Goal: Information Seeking & Learning: Learn about a topic

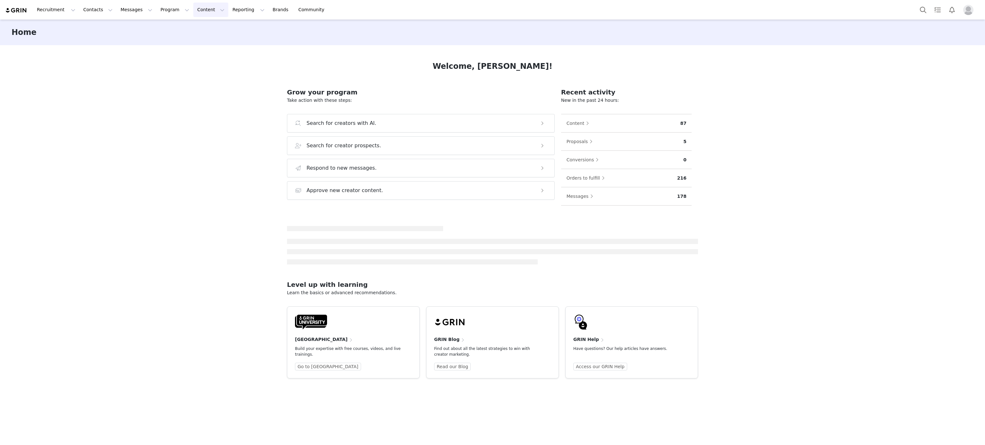
click at [193, 12] on button "Content Content" at bounding box center [210, 10] width 35 height 14
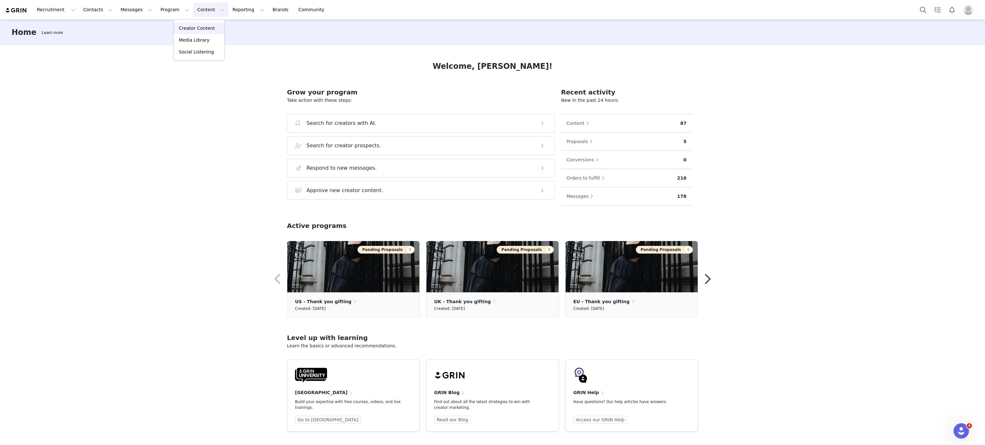
click at [210, 26] on p "Creator Content" at bounding box center [197, 28] width 36 height 7
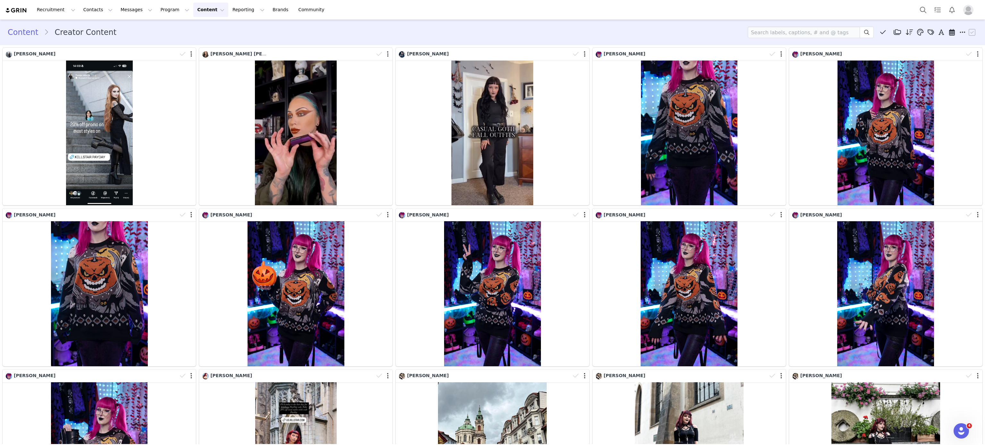
click at [326, 47] on div "[PERSON_NAME] [PERSON_NAME] 1.4K 69 3 0.22%" at bounding box center [295, 126] width 196 height 161
click at [880, 34] on icon at bounding box center [883, 32] width 6 height 6
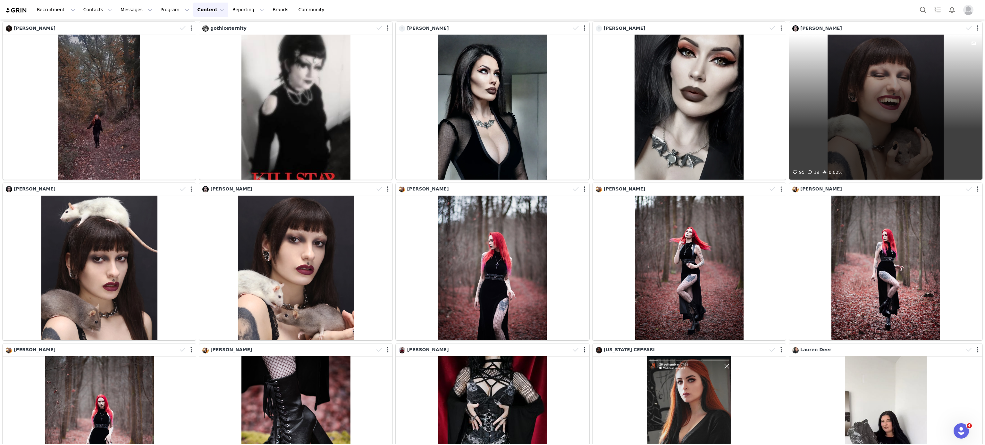
scroll to position [976, 0]
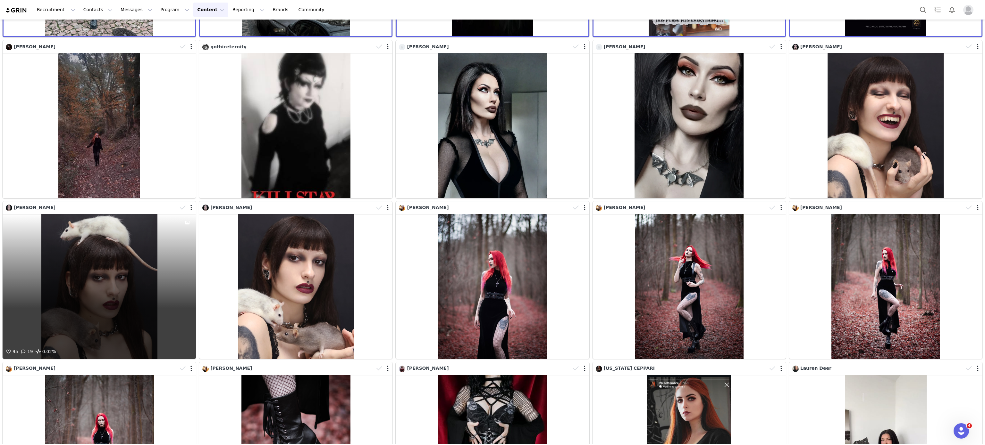
click at [157, 265] on div "95 19 0.02%" at bounding box center [99, 286] width 193 height 145
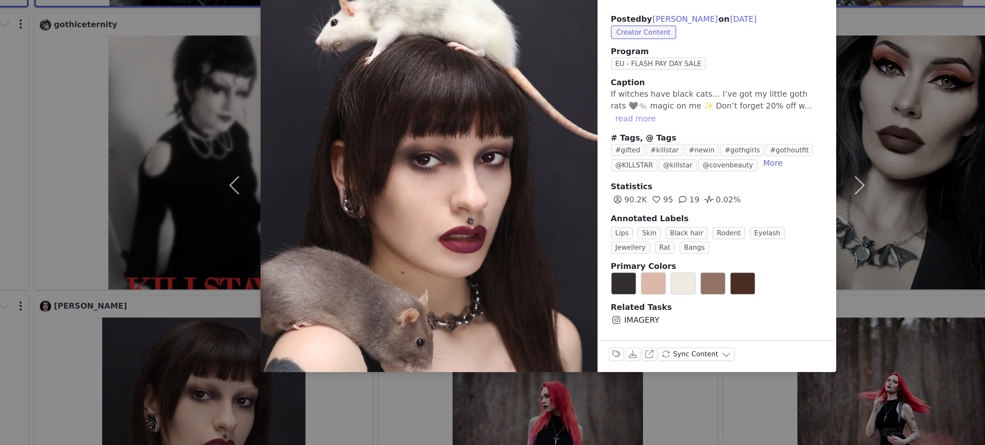
click at [556, 97] on button "read more" at bounding box center [542, 101] width 28 height 8
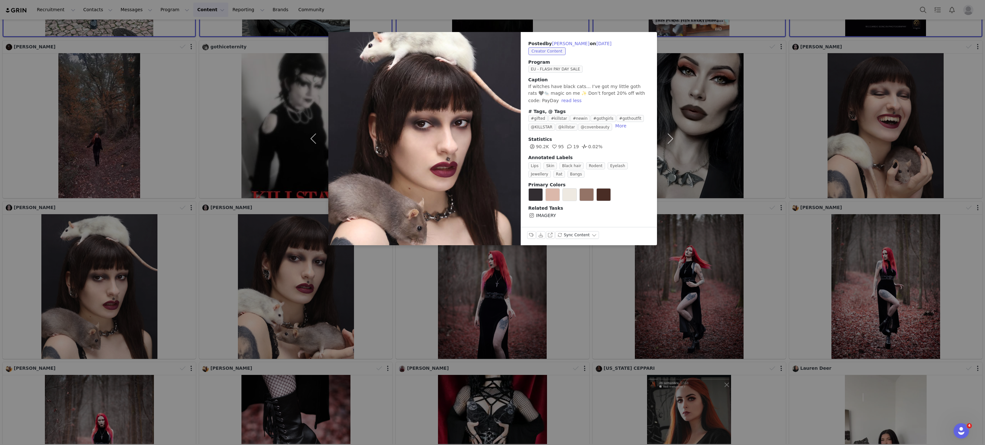
click at [852, 221] on div "Posted by [PERSON_NAME] on [DATE] Creator Content Program EU - FLASH PAY DAY SA…" at bounding box center [492, 222] width 985 height 445
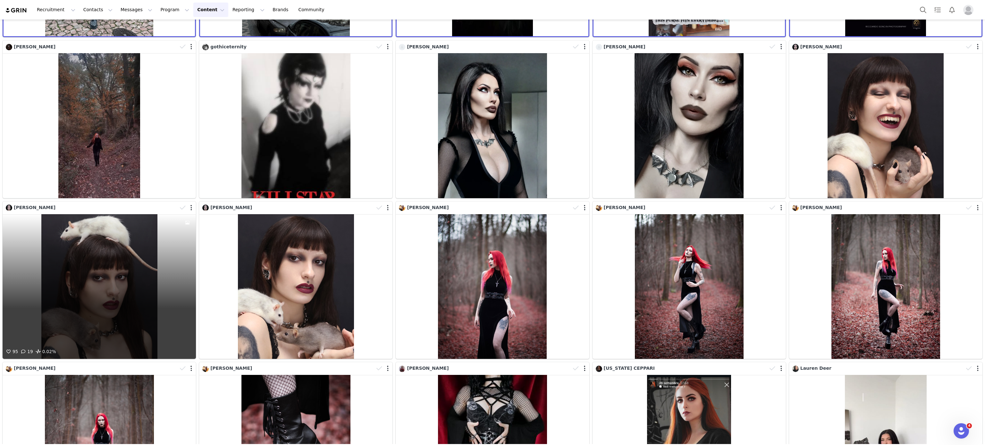
click at [154, 204] on div "[PERSON_NAME]" at bounding box center [91, 207] width 171 height 7
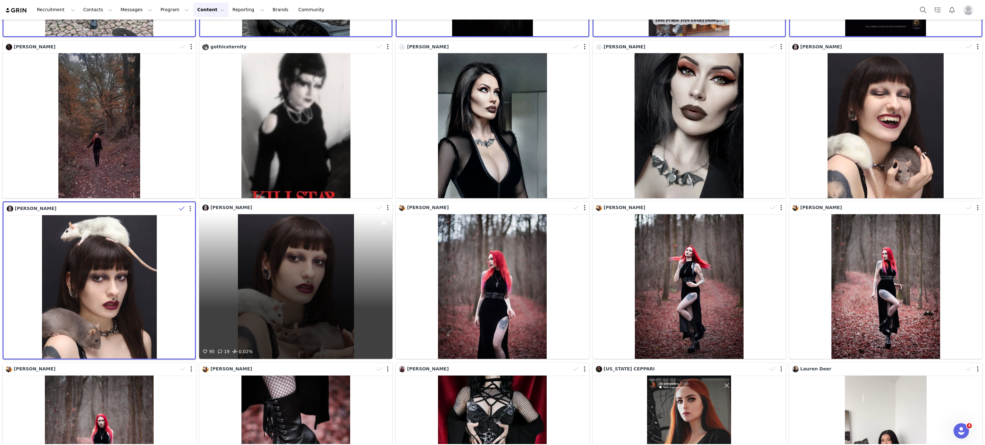
click at [295, 204] on div "[PERSON_NAME]" at bounding box center [287, 207] width 171 height 7
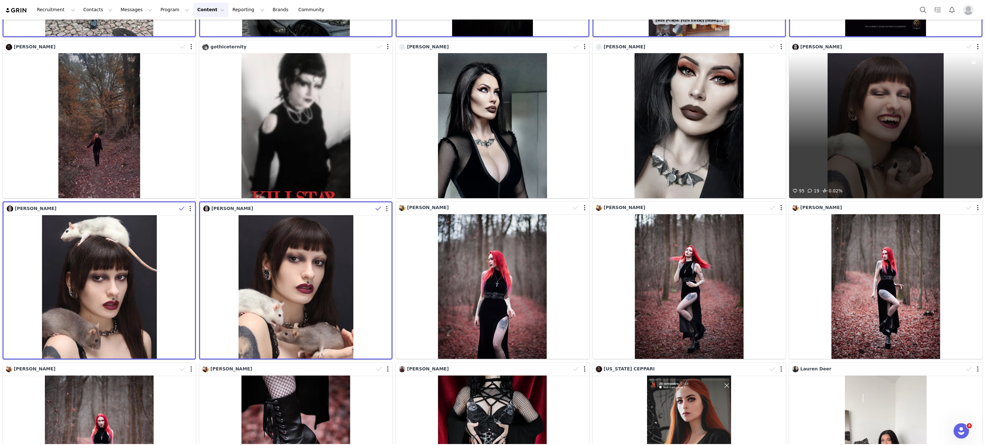
click at [879, 42] on div "[PERSON_NAME]" at bounding box center [887, 47] width 190 height 10
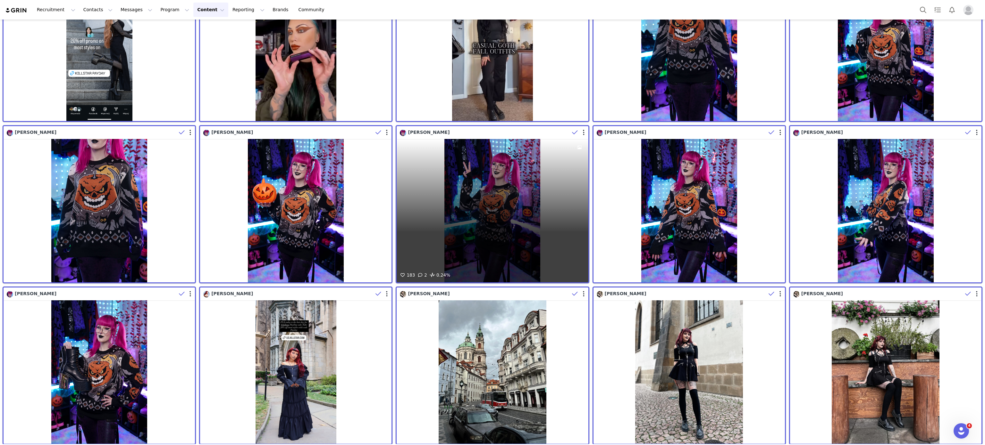
scroll to position [0, 0]
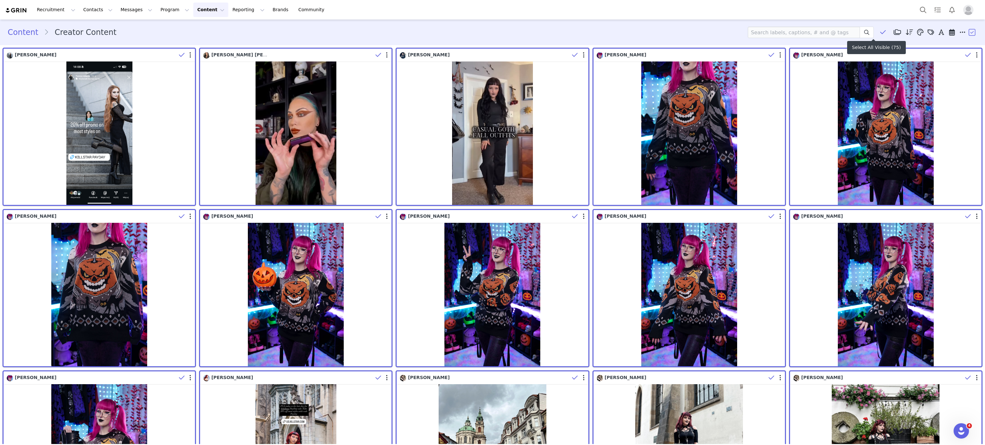
click at [880, 29] on icon at bounding box center [883, 32] width 6 height 6
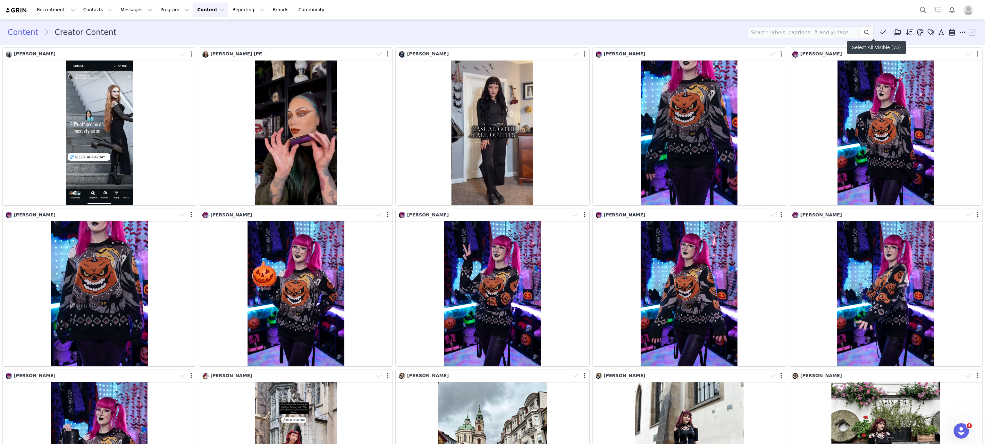
click at [880, 31] on icon at bounding box center [883, 32] width 6 height 6
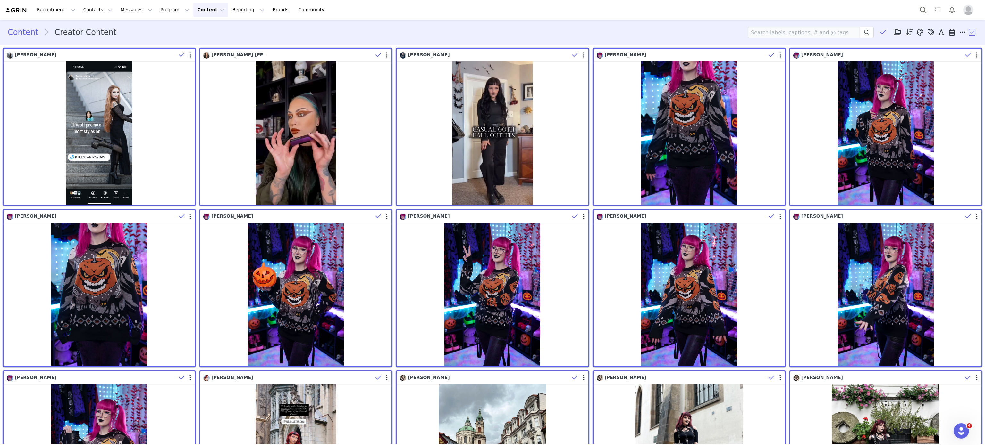
click at [967, 34] on button "button" at bounding box center [972, 33] width 10 height 10
click at [914, 74] on span "Download" at bounding box center [911, 75] width 22 height 5
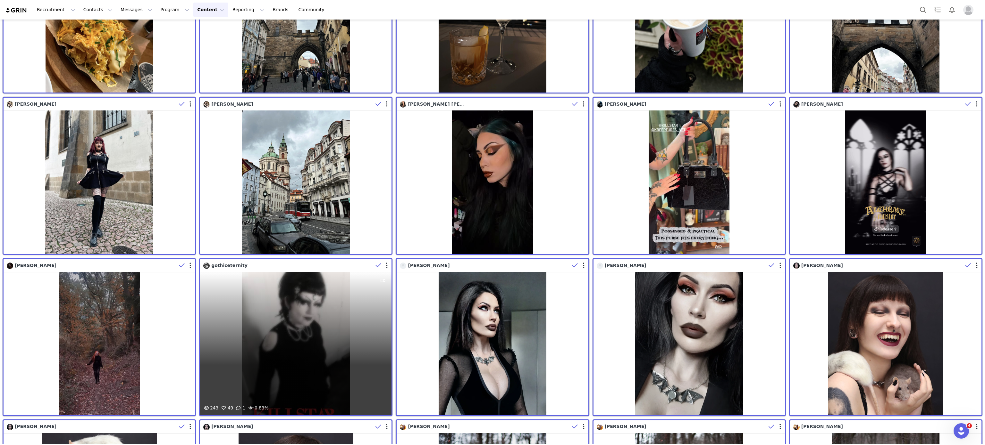
scroll to position [825, 0]
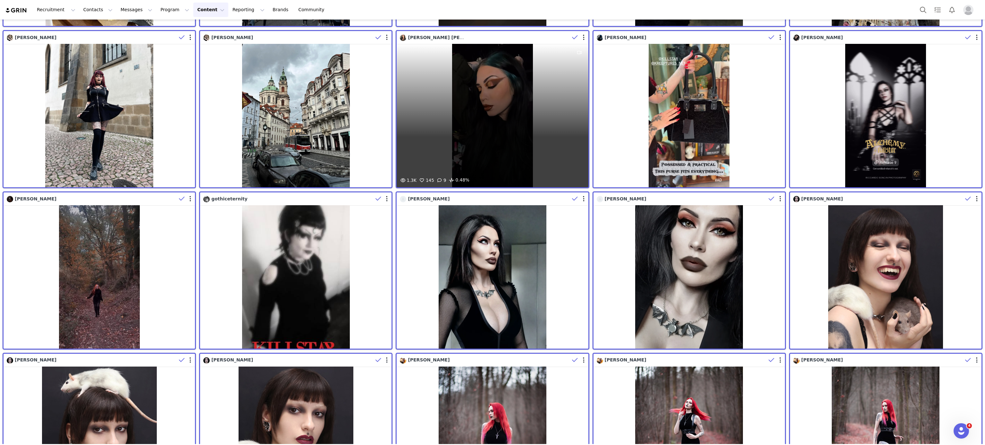
click at [480, 108] on div "1.3K 145 9 0.48%" at bounding box center [491, 116] width 191 height 144
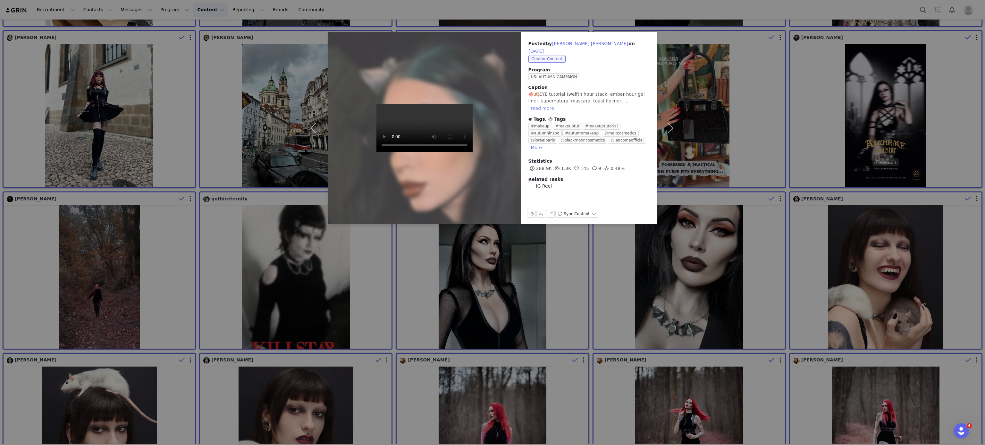
click at [556, 104] on button "read more" at bounding box center [542, 108] width 28 height 8
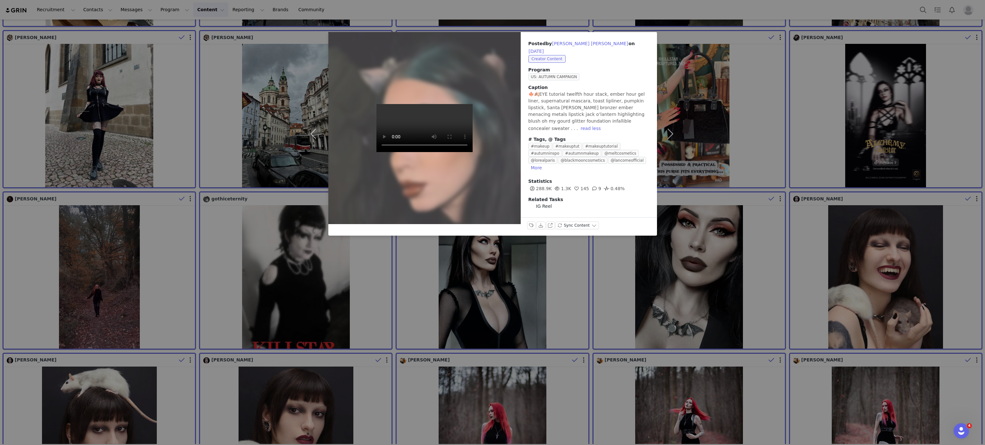
click at [712, 114] on div "Posted by [PERSON_NAME] [PERSON_NAME] on [DATE] Creator Content Program US: AUT…" at bounding box center [492, 222] width 985 height 445
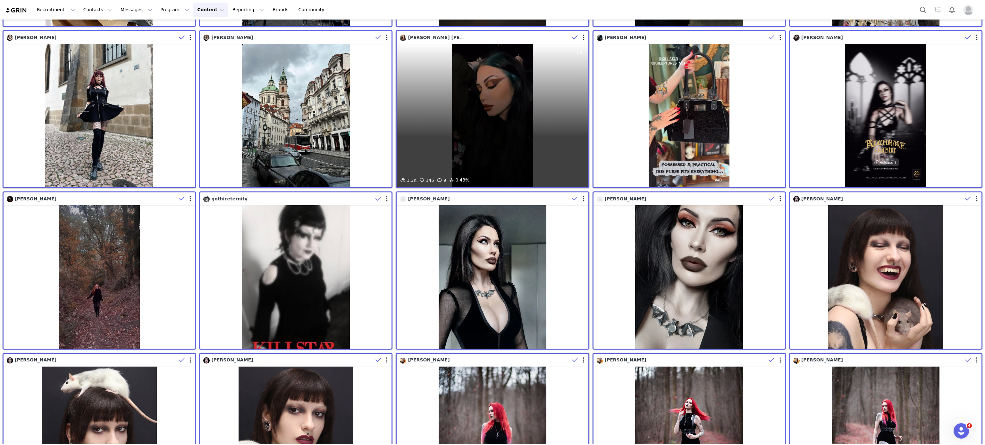
click at [490, 103] on div "1.3K 145 9 0.48%" at bounding box center [491, 116] width 191 height 144
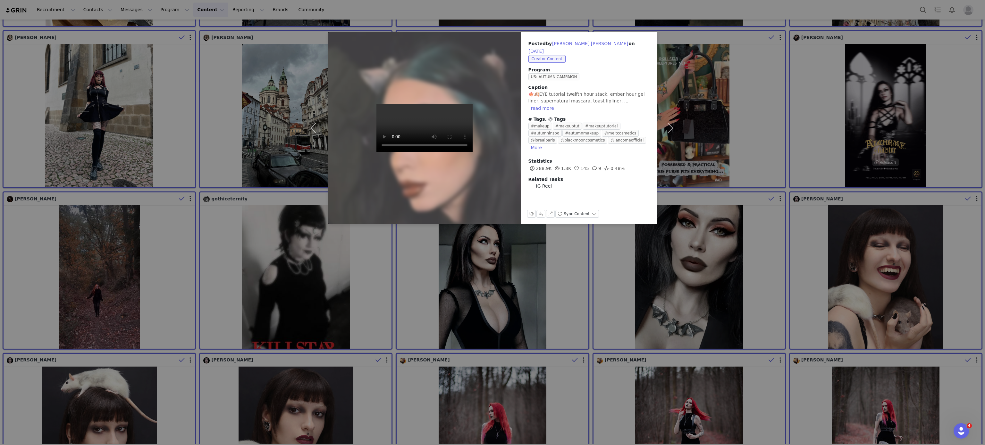
click at [405, 152] on video at bounding box center [424, 128] width 96 height 48
click at [719, 144] on div "Posted by [PERSON_NAME] [PERSON_NAME] on [DATE] Creator Content Program US: AUT…" at bounding box center [492, 222] width 985 height 445
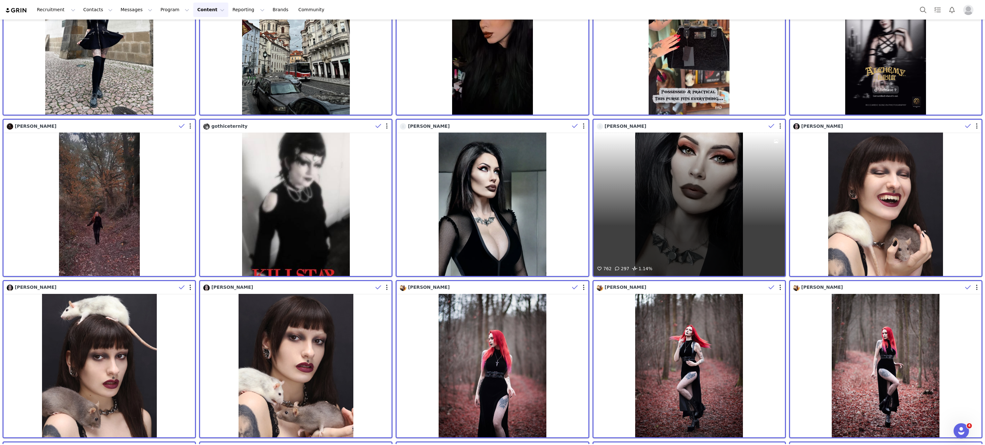
scroll to position [899, 0]
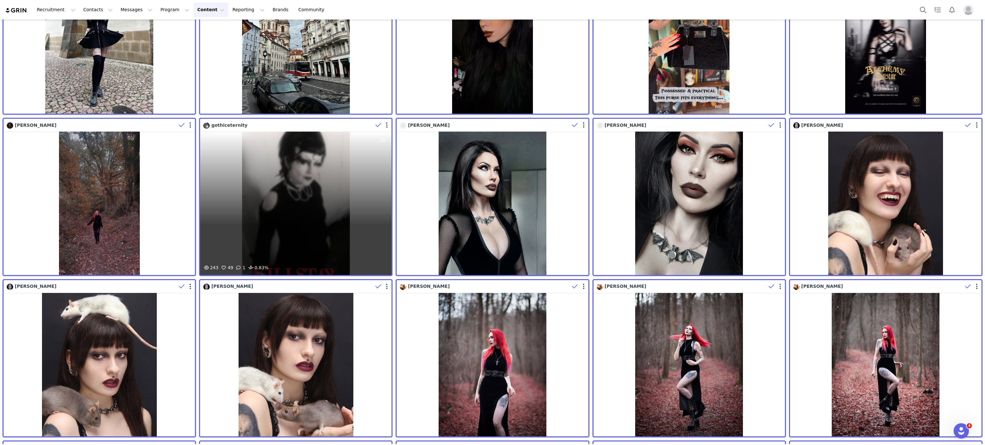
click at [368, 122] on div "gothiceternity" at bounding box center [288, 125] width 170 height 7
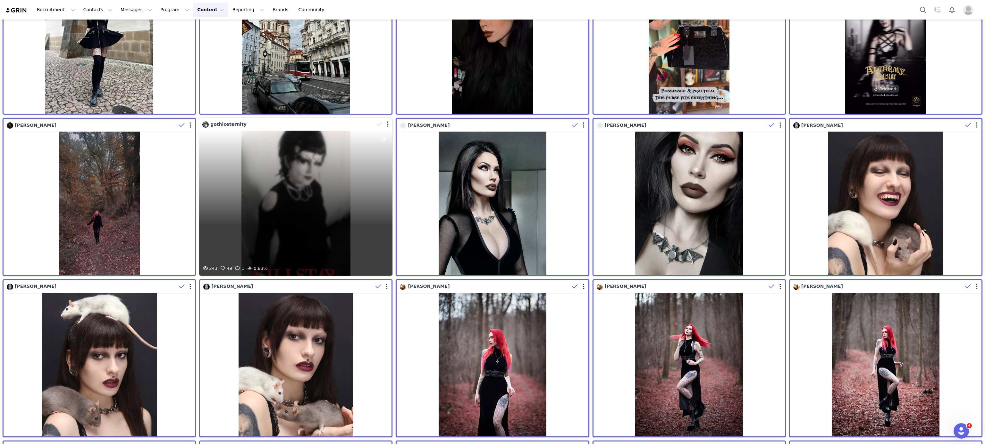
click at [368, 121] on div "gothiceternity" at bounding box center [287, 124] width 171 height 7
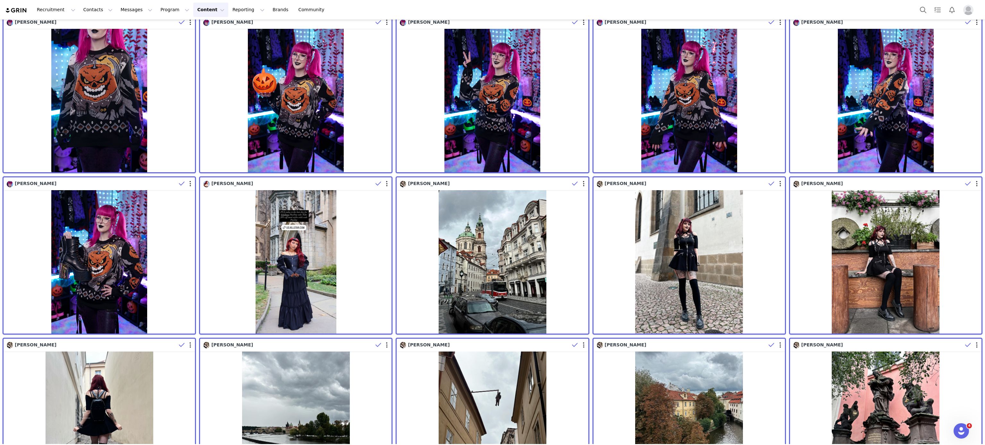
scroll to position [0, 0]
